Goal: Task Accomplishment & Management: Use online tool/utility

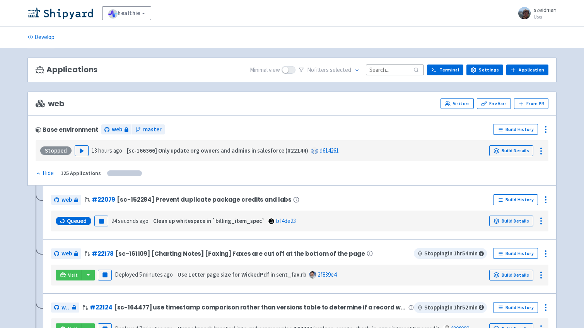
click at [393, 69] on input at bounding box center [395, 70] width 58 height 10
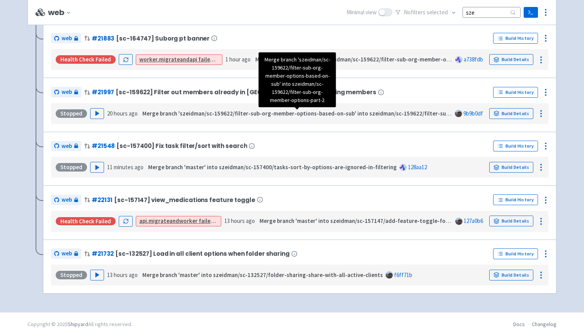
scroll to position [94, 0]
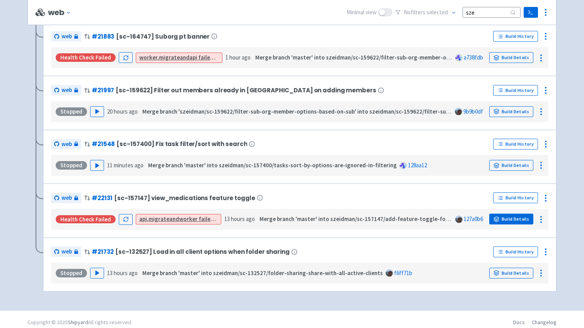
type input "sze"
click at [519, 221] on link "Build Details" at bounding box center [511, 219] width 44 height 11
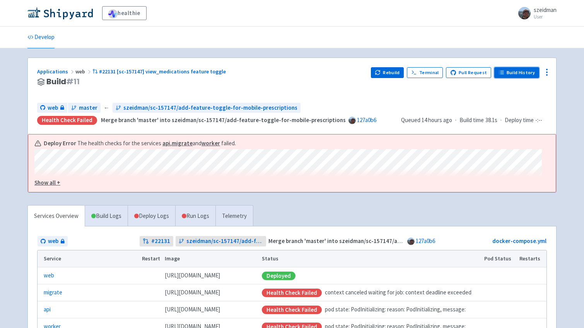
click at [506, 73] on link "Build History" at bounding box center [516, 72] width 45 height 11
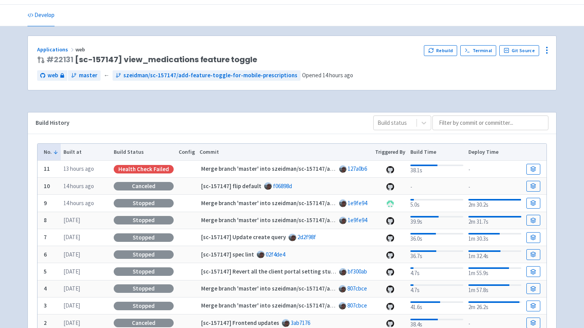
scroll to position [26, 0]
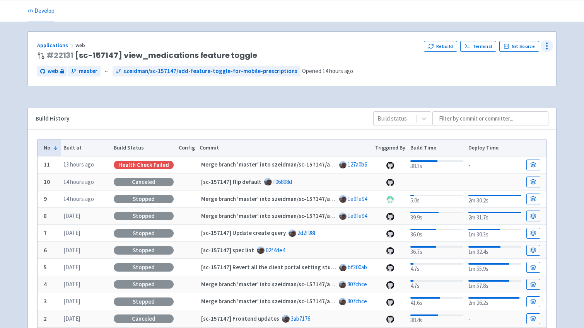
click at [551, 46] on icon at bounding box center [546, 45] width 9 height 9
click at [516, 73] on span "Data Dashboard" at bounding box center [511, 77] width 39 height 11
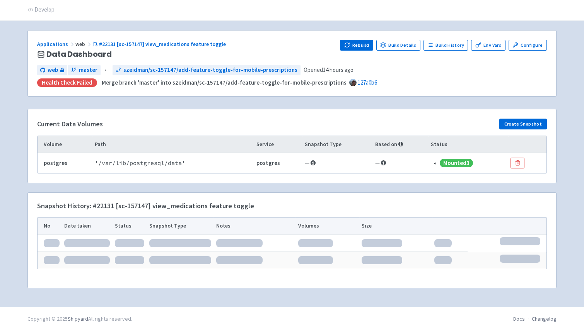
scroll to position [30, 0]
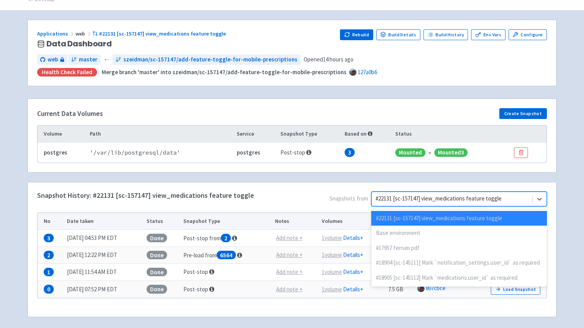
click at [500, 207] on span "Snapshots from option #22131 [sc-157147] view_medications feature toggle select…" at bounding box center [400, 201] width 293 height 18
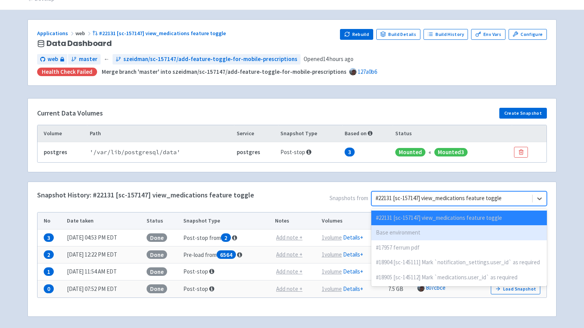
click at [492, 232] on div "Base environment" at bounding box center [458, 232] width 175 height 15
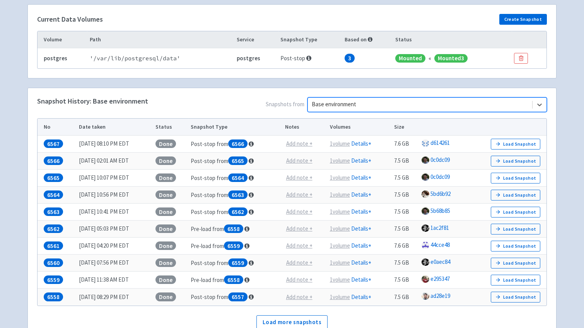
scroll to position [129, 0]
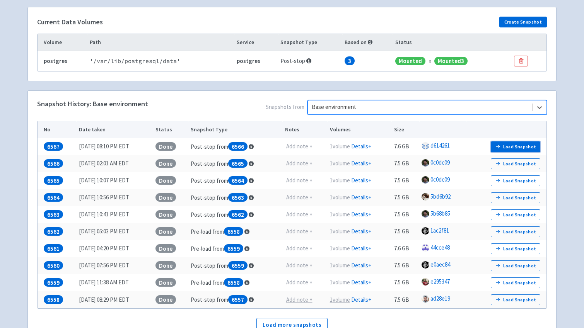
click at [523, 145] on button "Load Snapshot" at bounding box center [514, 146] width 49 height 11
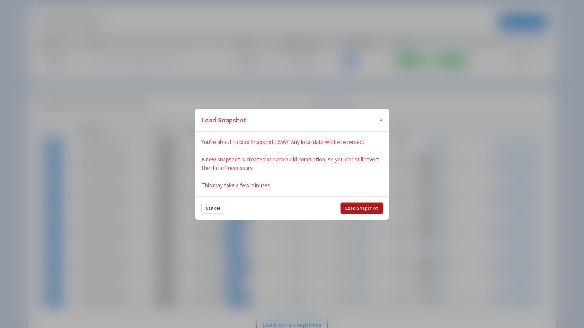
click at [373, 211] on button "Load Snapshot" at bounding box center [361, 208] width 41 height 11
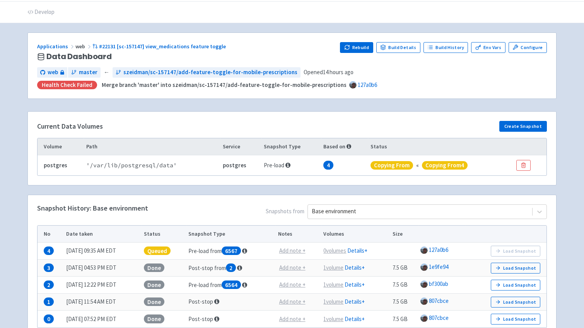
scroll to position [0, 0]
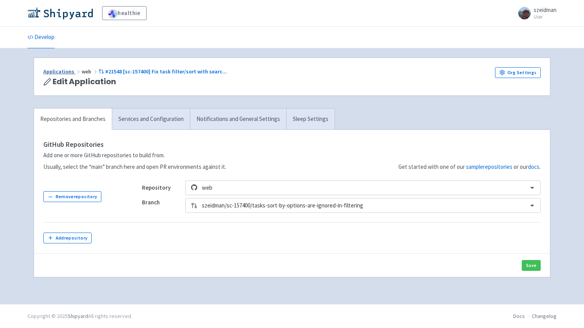
click at [58, 69] on link "Applications" at bounding box center [62, 71] width 38 height 7
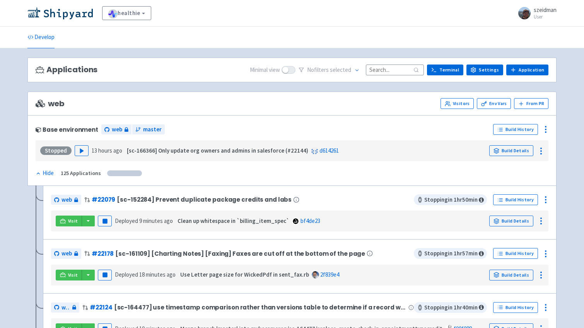
click at [405, 69] on input at bounding box center [395, 70] width 58 height 10
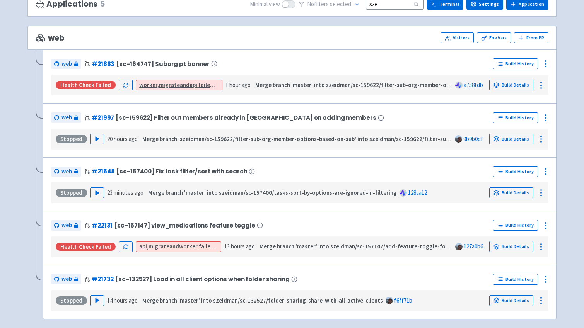
scroll to position [101, 0]
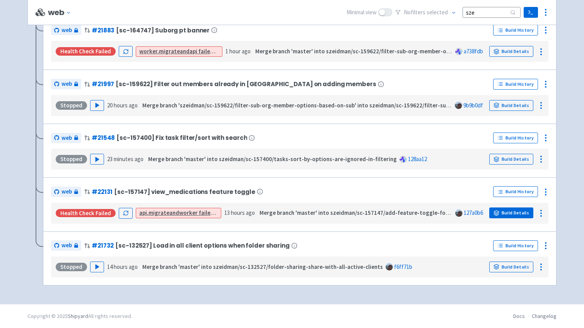
type input "sze"
click at [500, 213] on link "Build Details" at bounding box center [511, 213] width 44 height 11
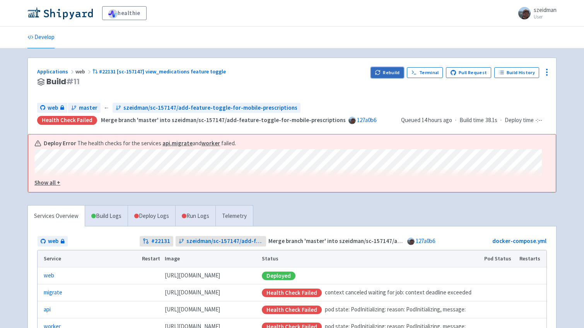
click at [393, 73] on button "Rebuild" at bounding box center [387, 72] width 33 height 11
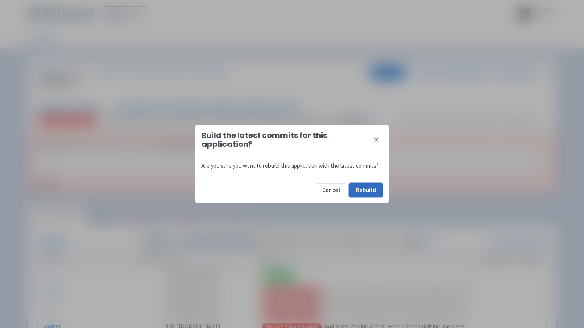
click at [368, 189] on button "Rebuild" at bounding box center [365, 190] width 33 height 14
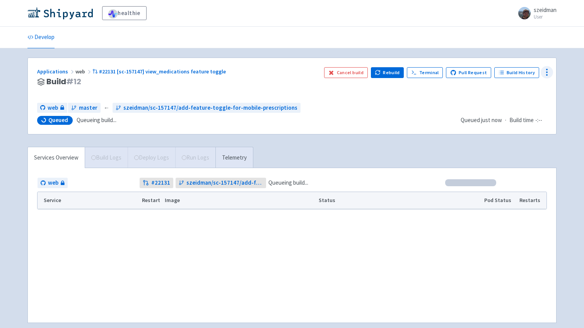
click at [543, 75] on icon at bounding box center [546, 72] width 9 height 9
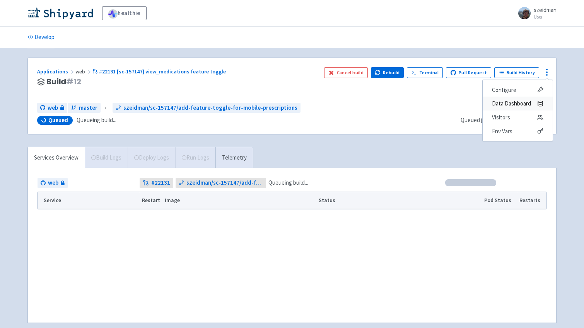
click at [524, 100] on span "Data Dashboard" at bounding box center [511, 103] width 39 height 11
